Goal: Task Accomplishment & Management: Use online tool/utility

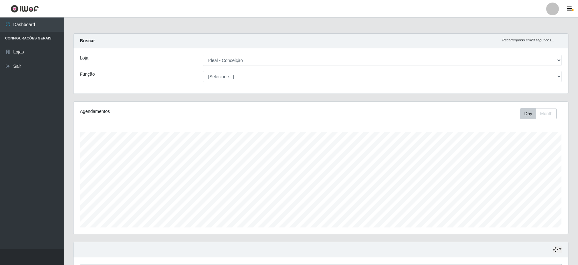
select select "231"
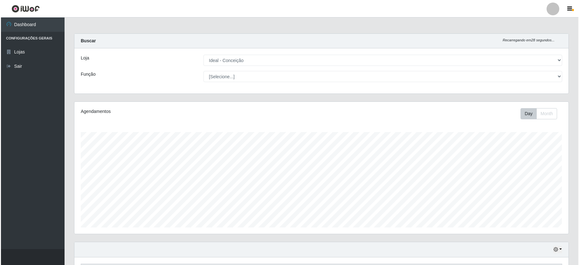
scroll to position [130, 0]
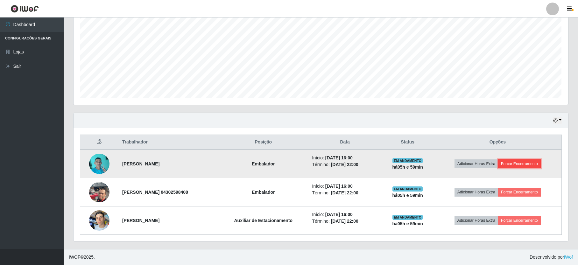
click at [520, 164] on button "Forçar Encerramento" at bounding box center [519, 163] width 43 height 9
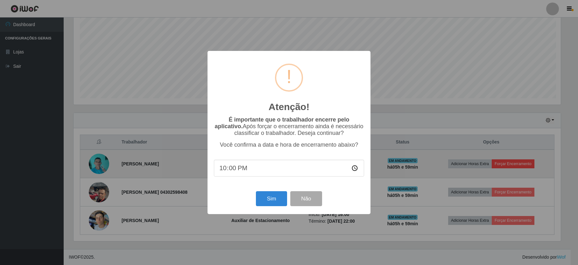
scroll to position [132, 489]
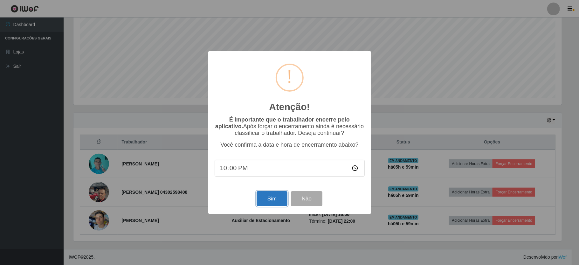
click at [272, 200] on button "Sim" at bounding box center [272, 198] width 31 height 15
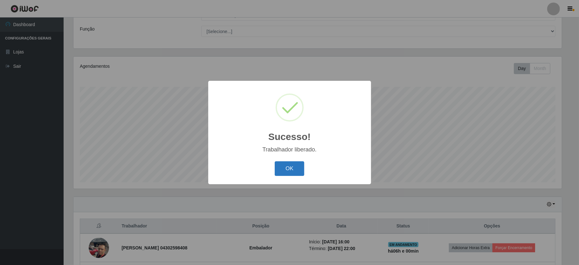
click at [293, 170] on button "OK" at bounding box center [290, 168] width 30 height 15
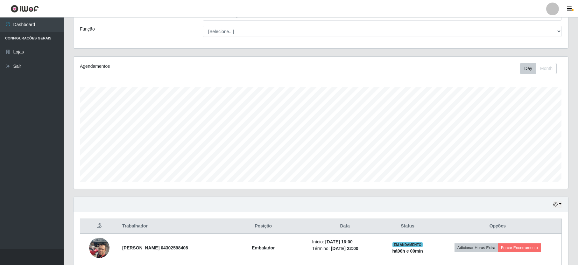
scroll to position [102, 0]
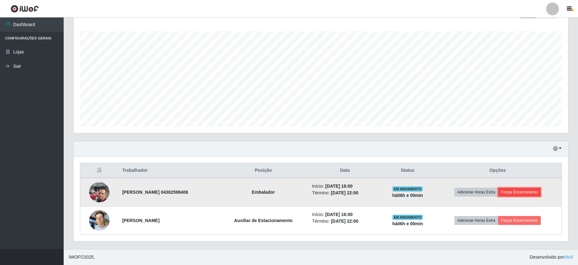
click at [527, 190] on button "Forçar Encerramento" at bounding box center [519, 192] width 43 height 9
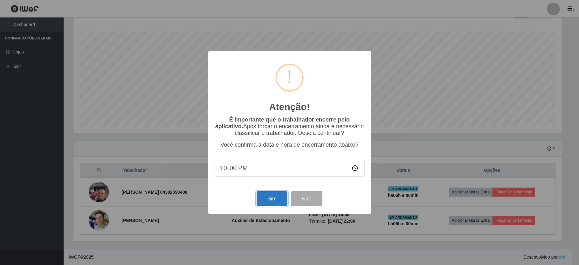
click at [265, 198] on button "Sim" at bounding box center [272, 198] width 31 height 15
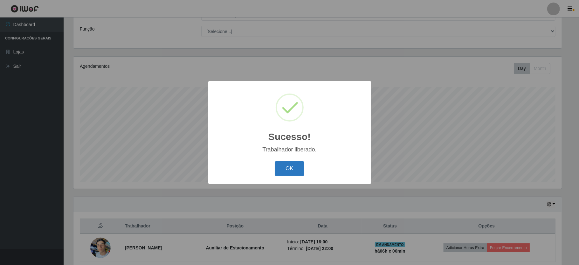
click at [288, 167] on button "OK" at bounding box center [290, 168] width 30 height 15
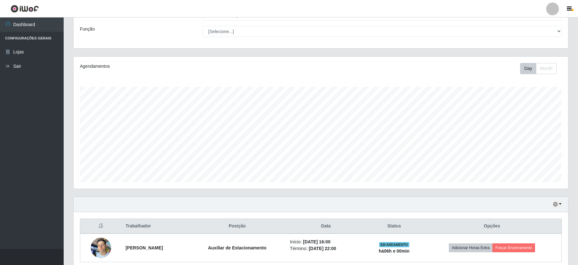
scroll to position [74, 0]
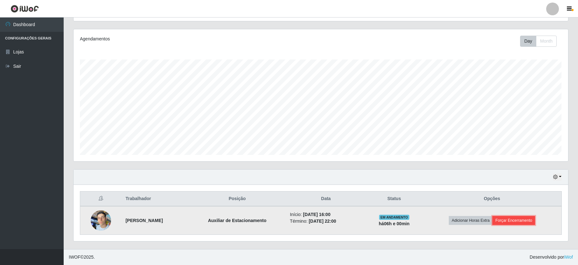
click at [533, 219] on button "Forçar Encerramento" at bounding box center [513, 220] width 43 height 9
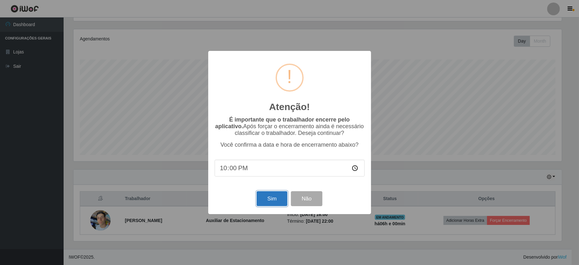
click at [273, 195] on button "Sim" at bounding box center [272, 198] width 31 height 15
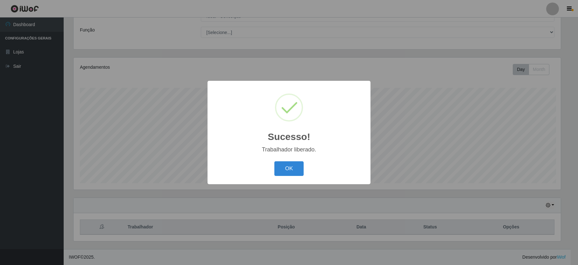
scroll to position [0, 0]
click at [294, 165] on button "OK" at bounding box center [290, 168] width 30 height 15
